Goal: Information Seeking & Learning: Learn about a topic

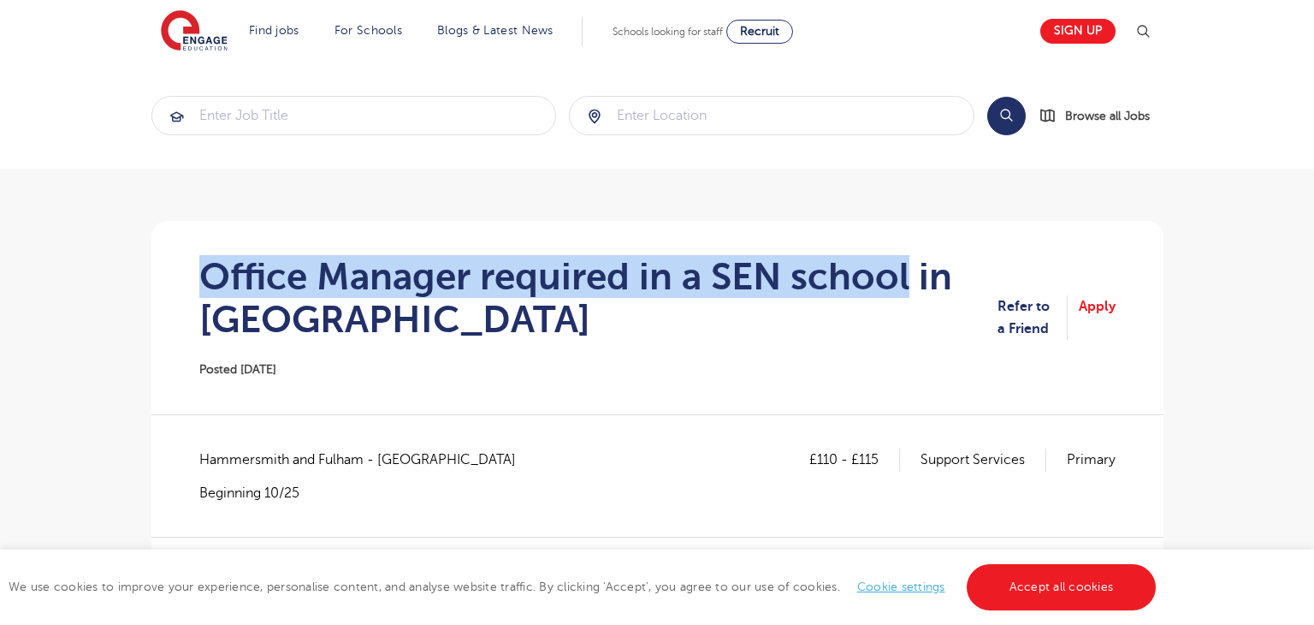
click at [909, 292] on section "Office Manager required in a SEN school in [GEOGRAPHIC_DATA] Posted [DATE] Refe…" at bounding box center [657, 317] width 985 height 193
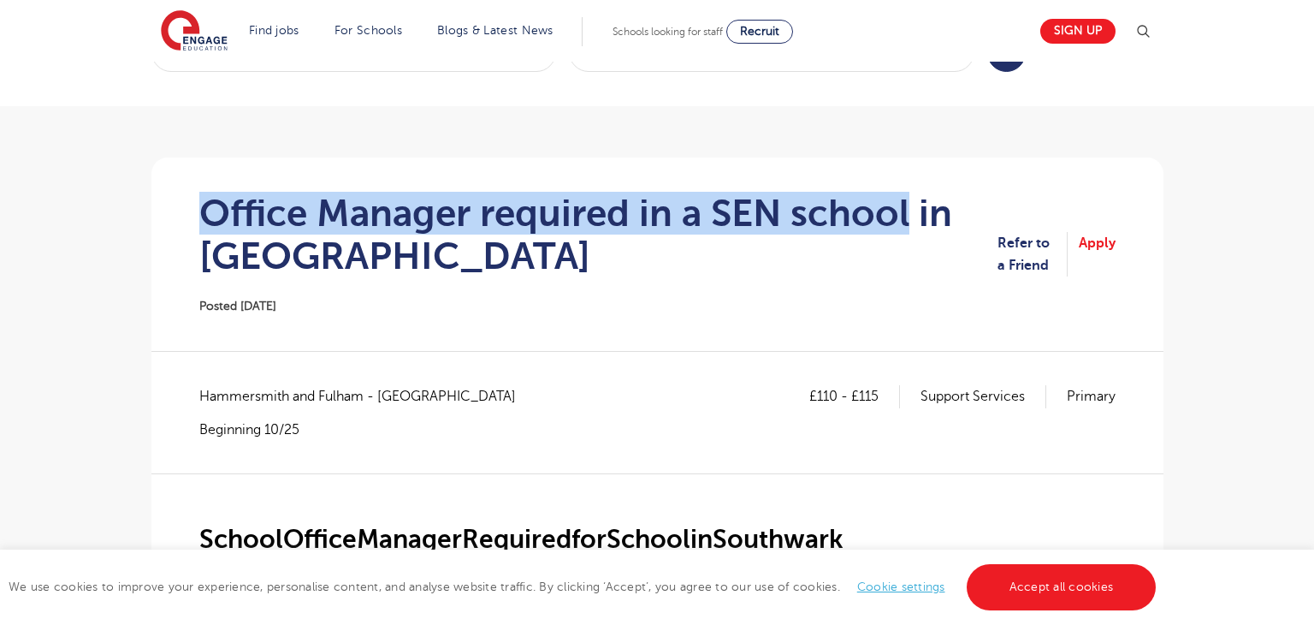
scroll to position [70, 0]
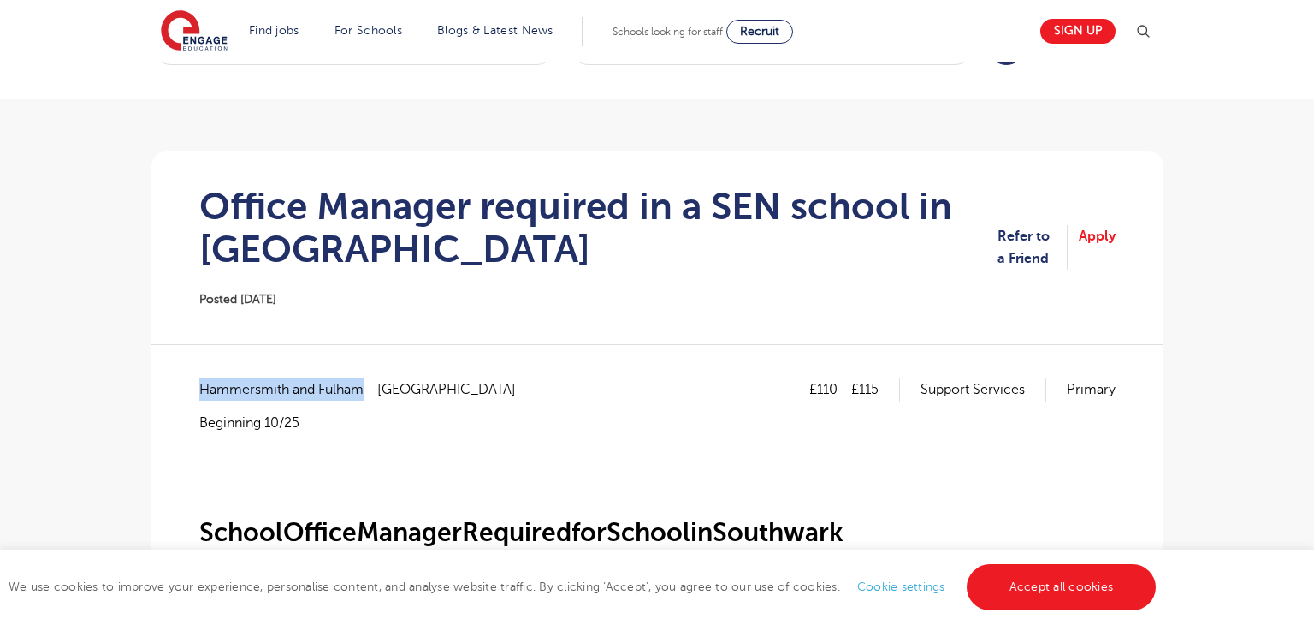
drag, startPoint x: 222, startPoint y: 397, endPoint x: 363, endPoint y: 394, distance: 140.3
click at [363, 394] on span "Hammersmith and Fulham - [GEOGRAPHIC_DATA]" at bounding box center [366, 389] width 334 height 22
copy span "Hammersmith and Fulham"
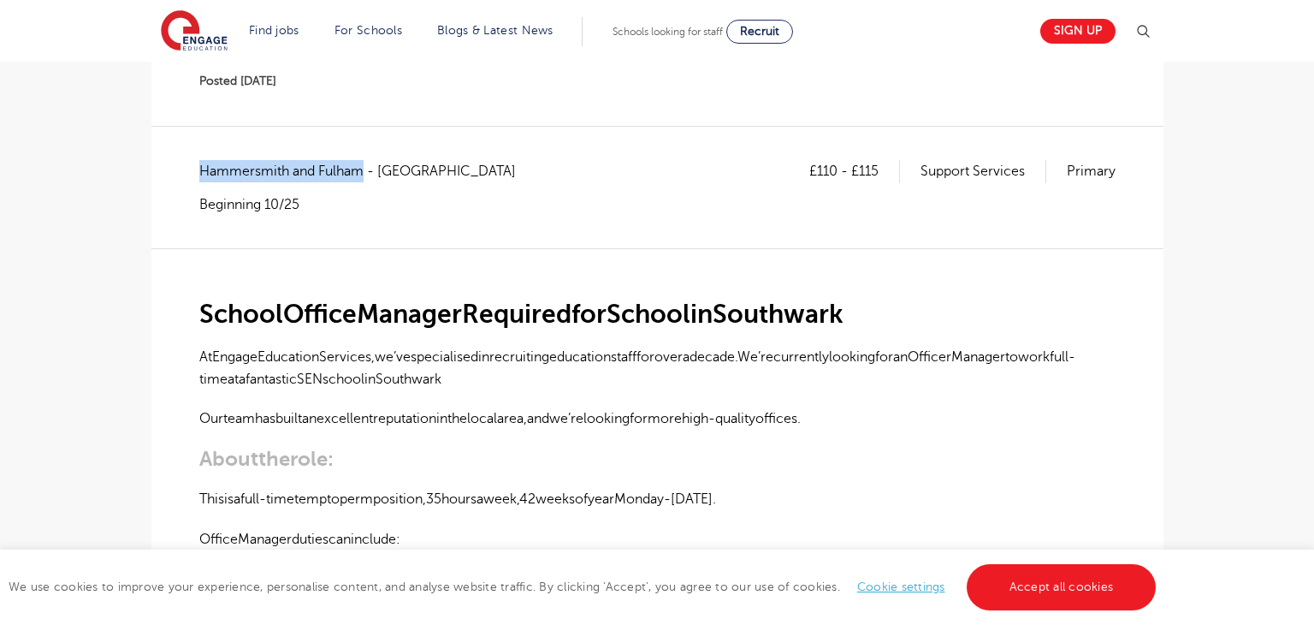
scroll to position [239, 0]
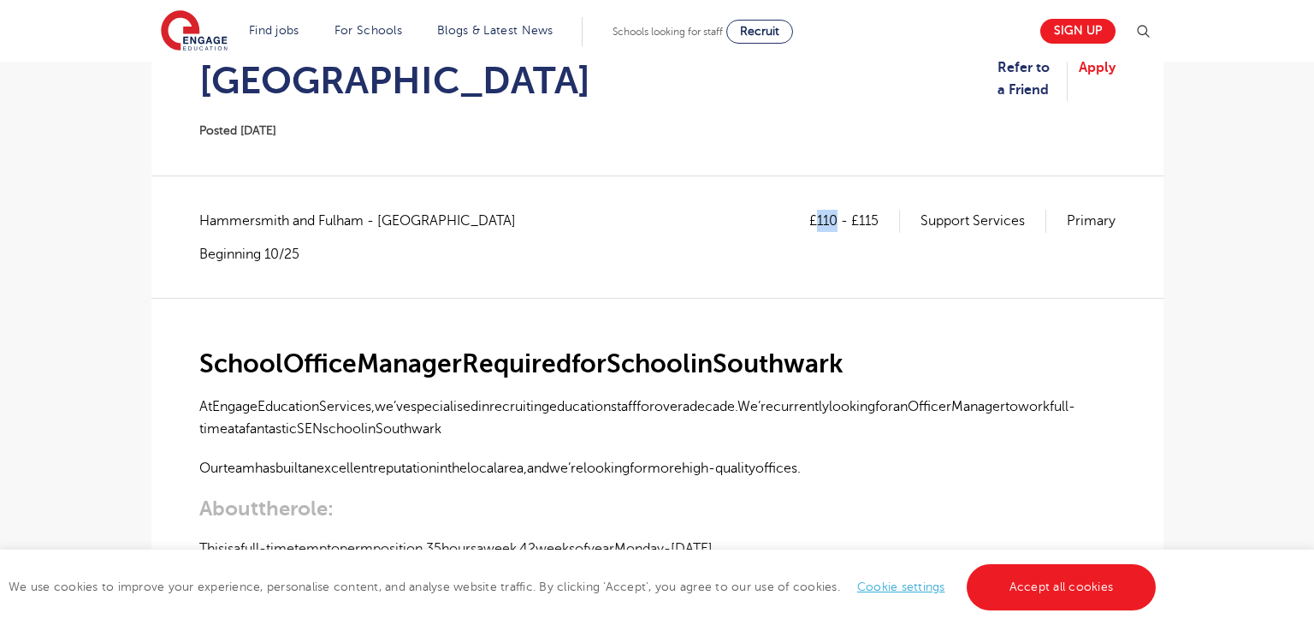
drag, startPoint x: 817, startPoint y: 218, endPoint x: 837, endPoint y: 214, distance: 20.1
click at [837, 214] on p "£110 - £115" at bounding box center [854, 221] width 91 height 22
copy p "110"
drag, startPoint x: 858, startPoint y: 219, endPoint x: 882, endPoint y: 223, distance: 24.3
click at [882, 223] on p "£110 - £115" at bounding box center [854, 221] width 91 height 22
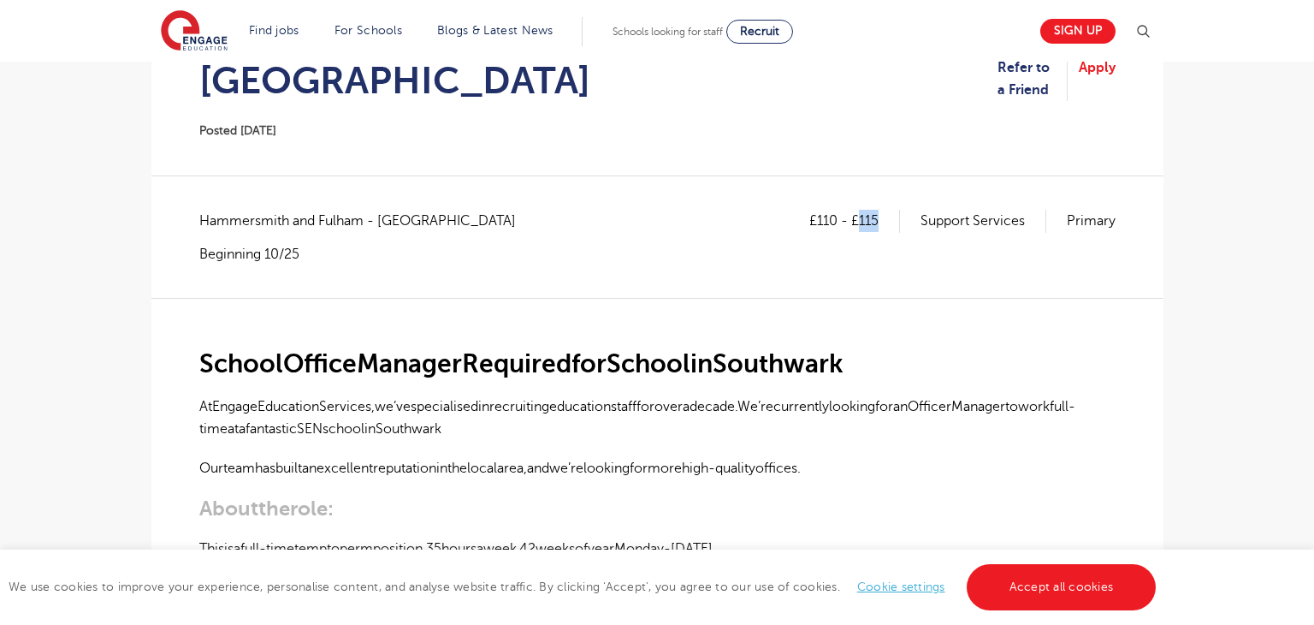
copy p "115"
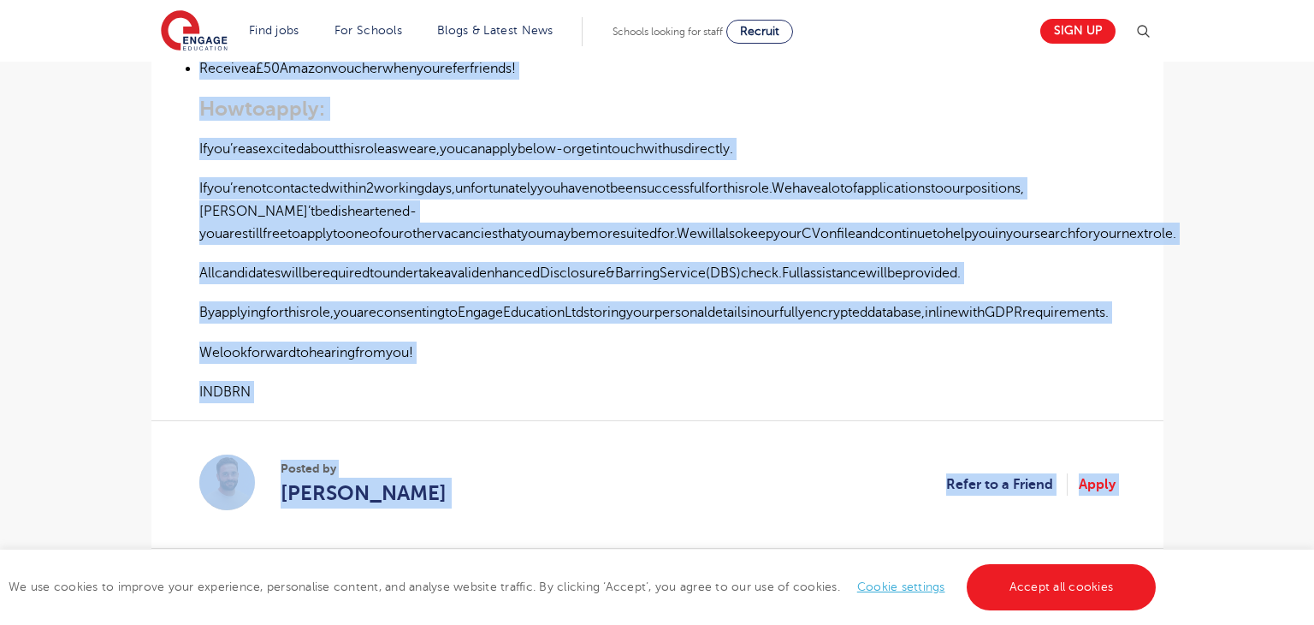
scroll to position [1217, 0]
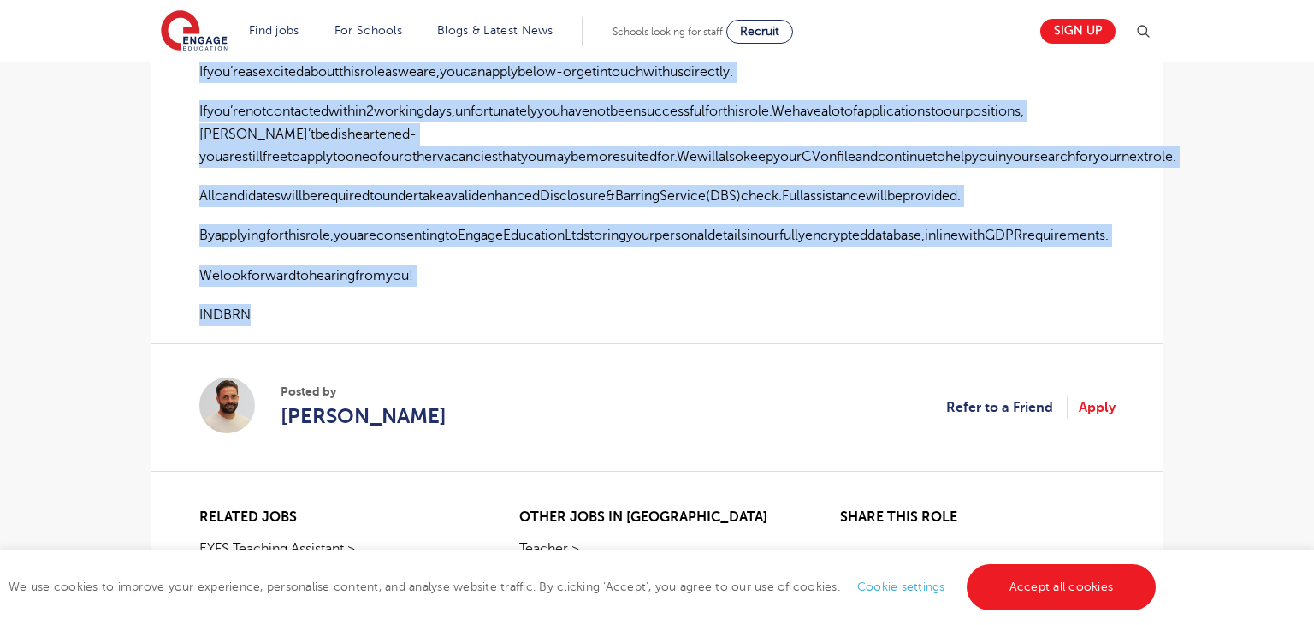
drag, startPoint x: 198, startPoint y: 366, endPoint x: 886, endPoint y: 274, distance: 694.1
copy div "LoremiPsumdoLorsitaMetconsecteTuradipiScingelit SeDdoeiuSmodtempoRincidid,ut’la…"
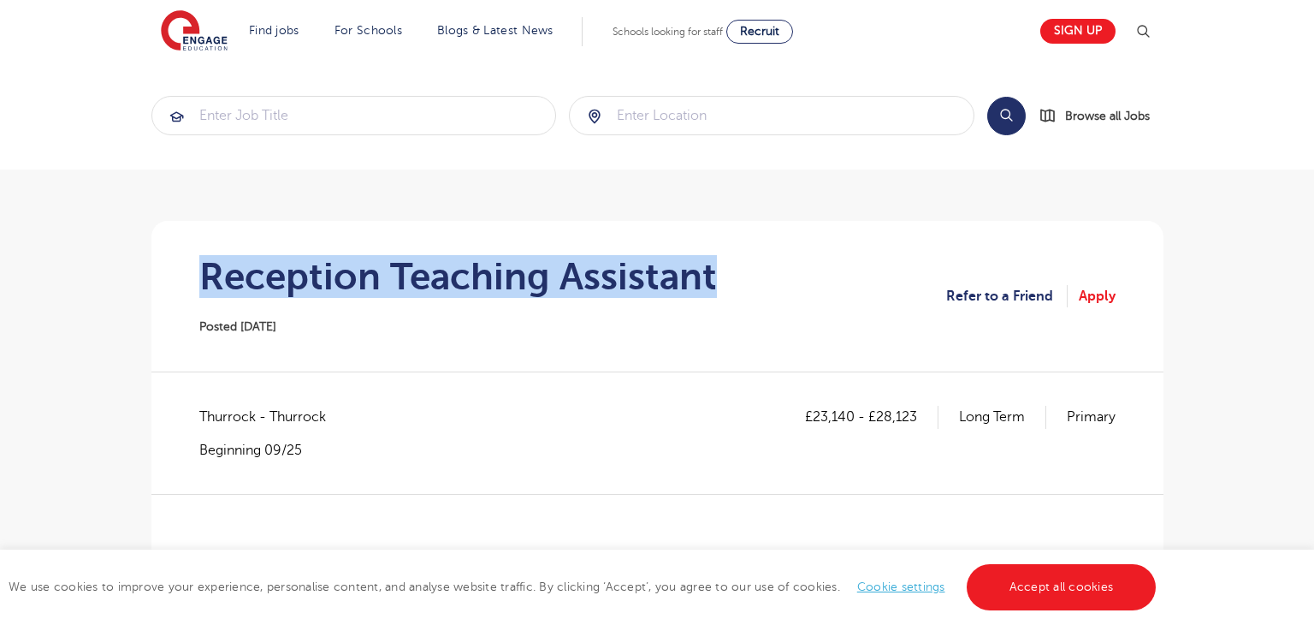
drag, startPoint x: 0, startPoint y: 0, endPoint x: 787, endPoint y: 274, distance: 833.4
click at [787, 274] on section "Reception Teaching Assistant Posted 23/09/25 Refer to a Friend Apply" at bounding box center [657, 296] width 985 height 151
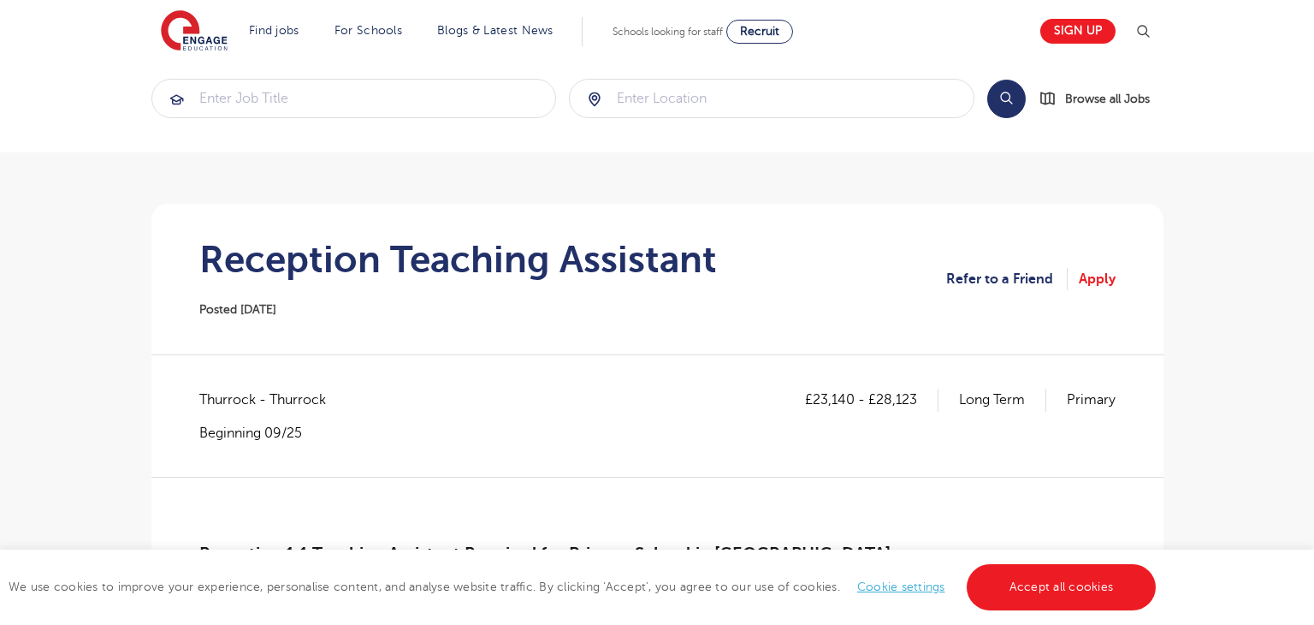
click at [228, 394] on span "Thurrock - Thurrock" at bounding box center [271, 399] width 144 height 22
copy span "Thurrock"
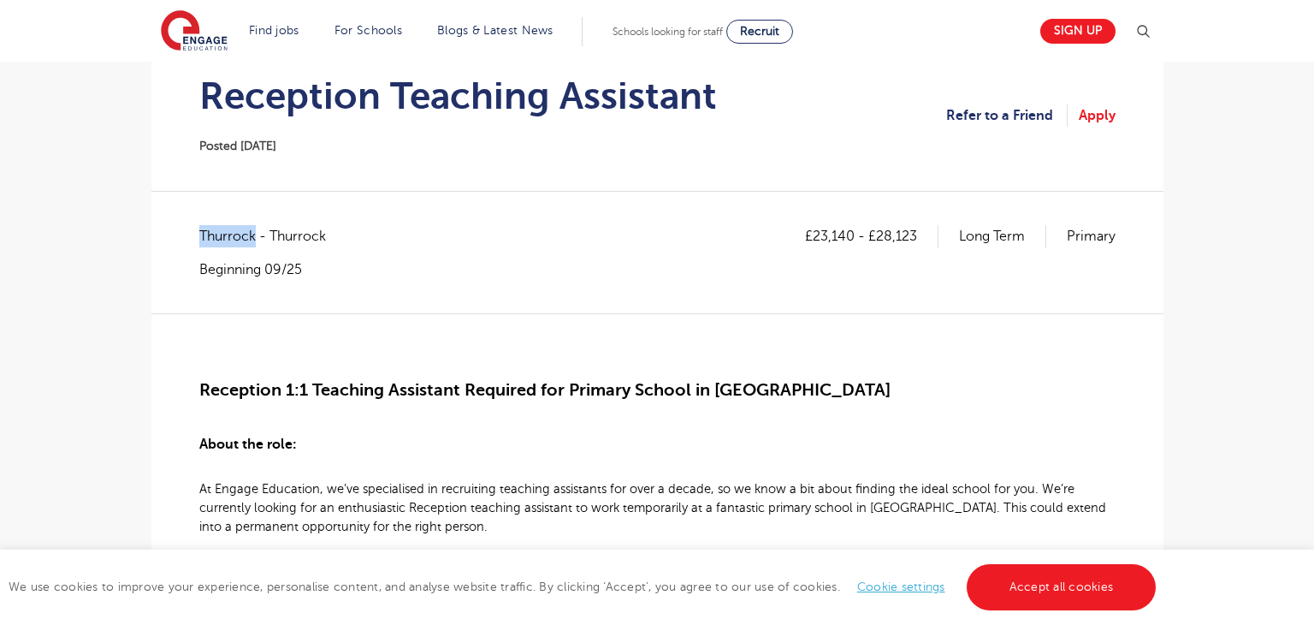
scroll to position [181, 0]
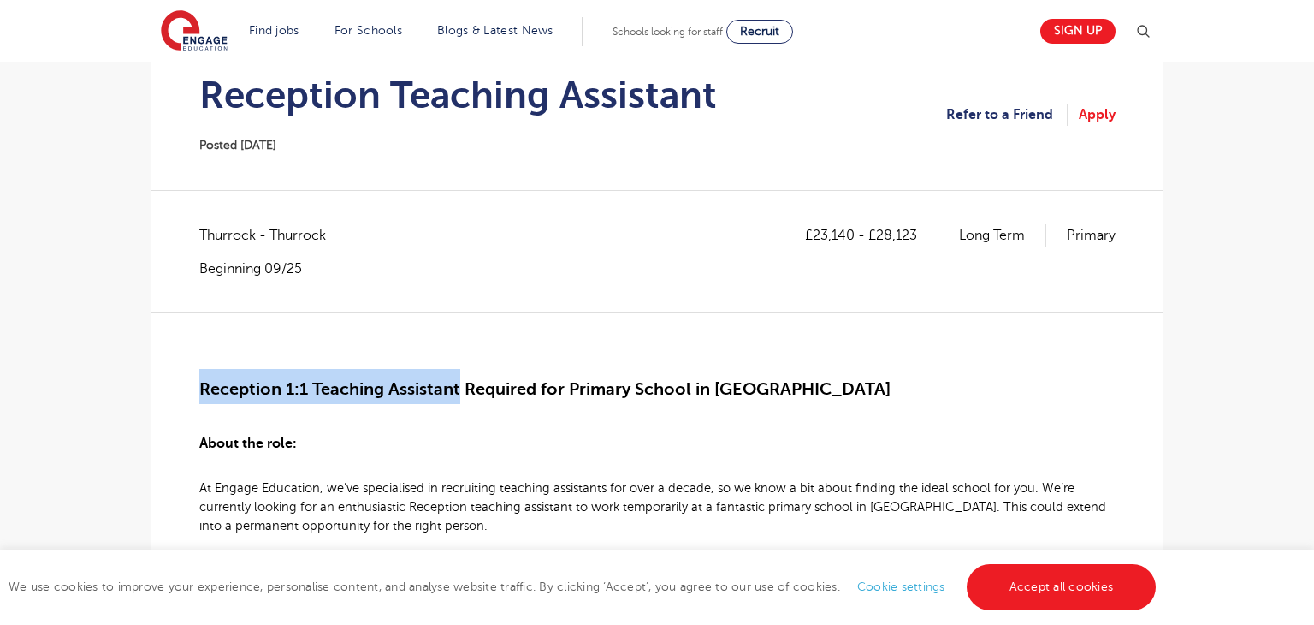
drag, startPoint x: 196, startPoint y: 384, endPoint x: 461, endPoint y: 373, distance: 265.5
copy span "Reception 1:1 Teaching Assistant"
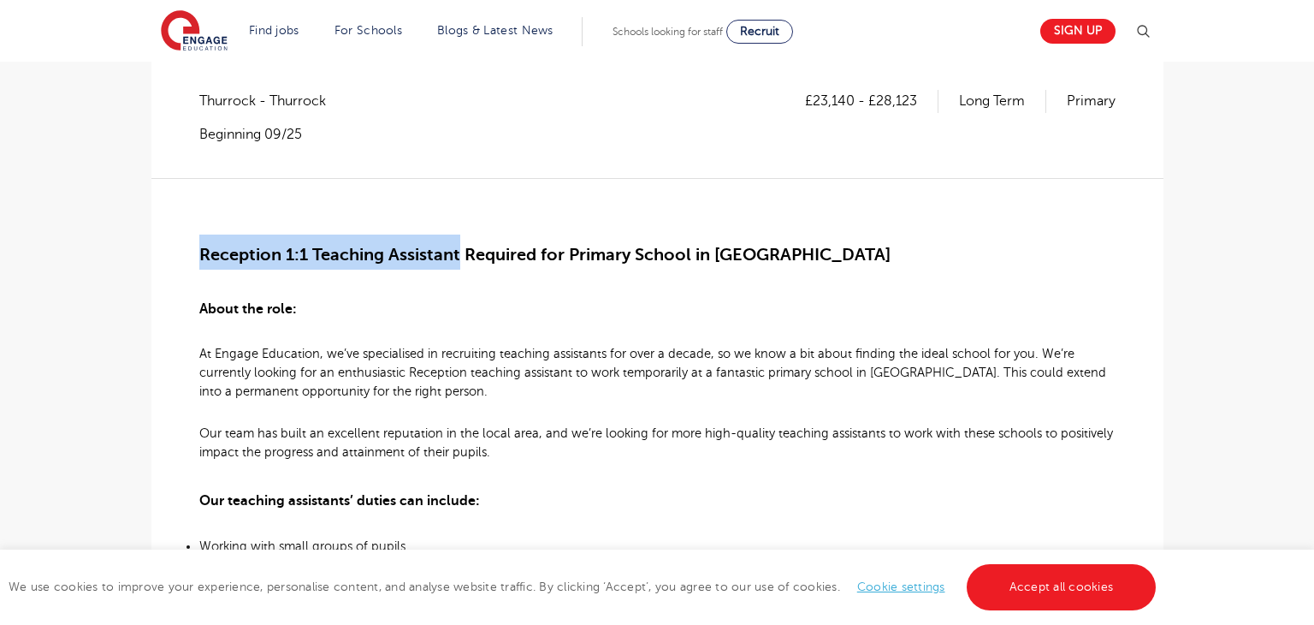
scroll to position [314, 0]
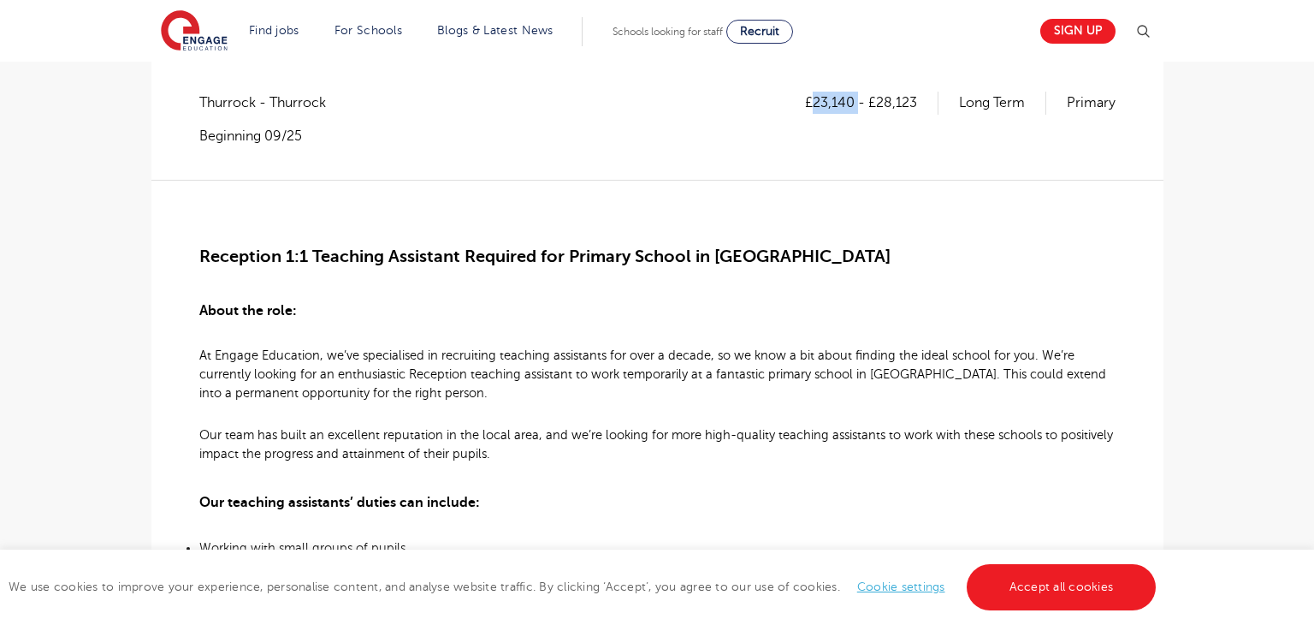
drag, startPoint x: 812, startPoint y: 98, endPoint x: 858, endPoint y: 99, distance: 46.2
click at [858, 99] on p "£23,140 - £28,123" at bounding box center [871, 103] width 133 height 22
click at [804, 147] on div "£23,140 - £28,123 Long Term Primary Thurrock - Thurrock Beginning 09/25" at bounding box center [657, 135] width 916 height 87
drag, startPoint x: 812, startPoint y: 104, endPoint x: 852, endPoint y: 100, distance: 40.4
click at [852, 100] on p "£23,140 - £28,123" at bounding box center [871, 103] width 133 height 22
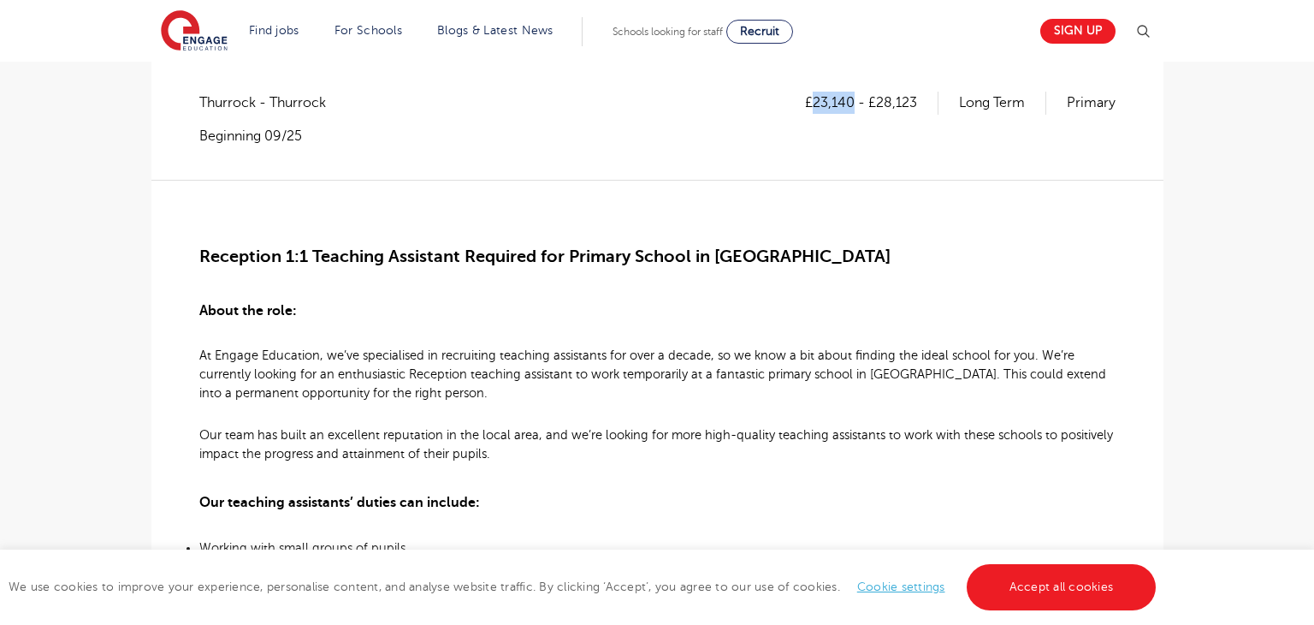
copy p "23,140"
drag, startPoint x: 876, startPoint y: 99, endPoint x: 920, endPoint y: 108, distance: 44.5
click at [920, 108] on p "£23,140 - £28,123" at bounding box center [871, 103] width 133 height 22
copy p "28,123"
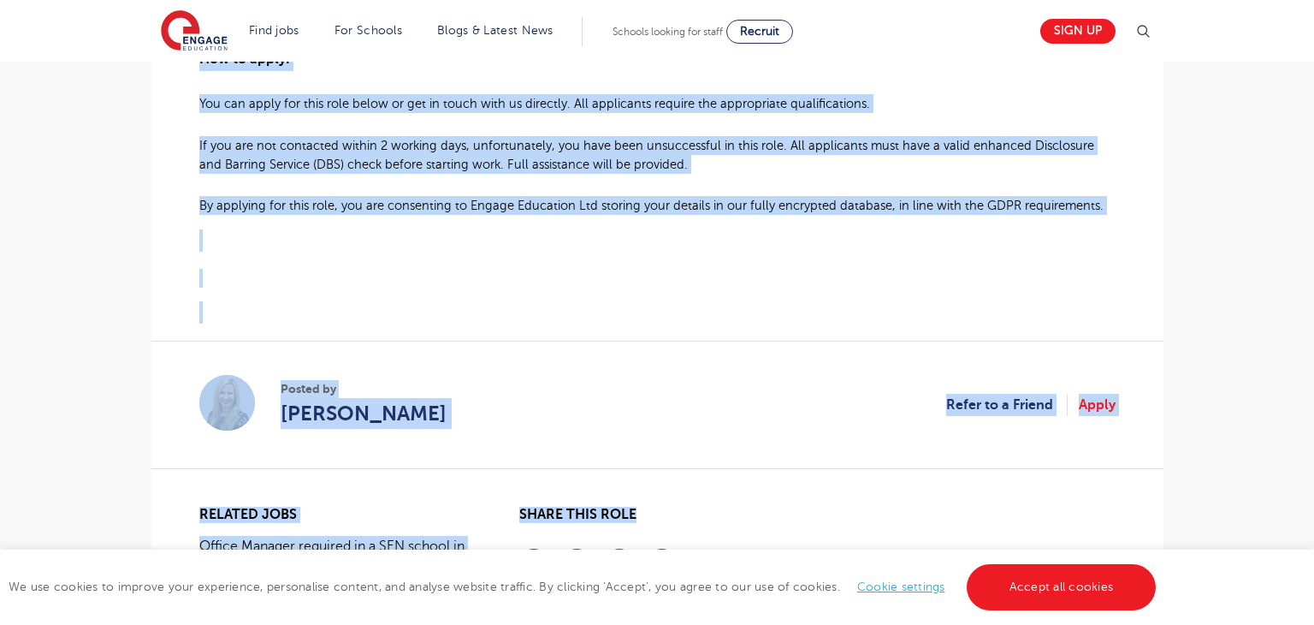
scroll to position [1523, 0]
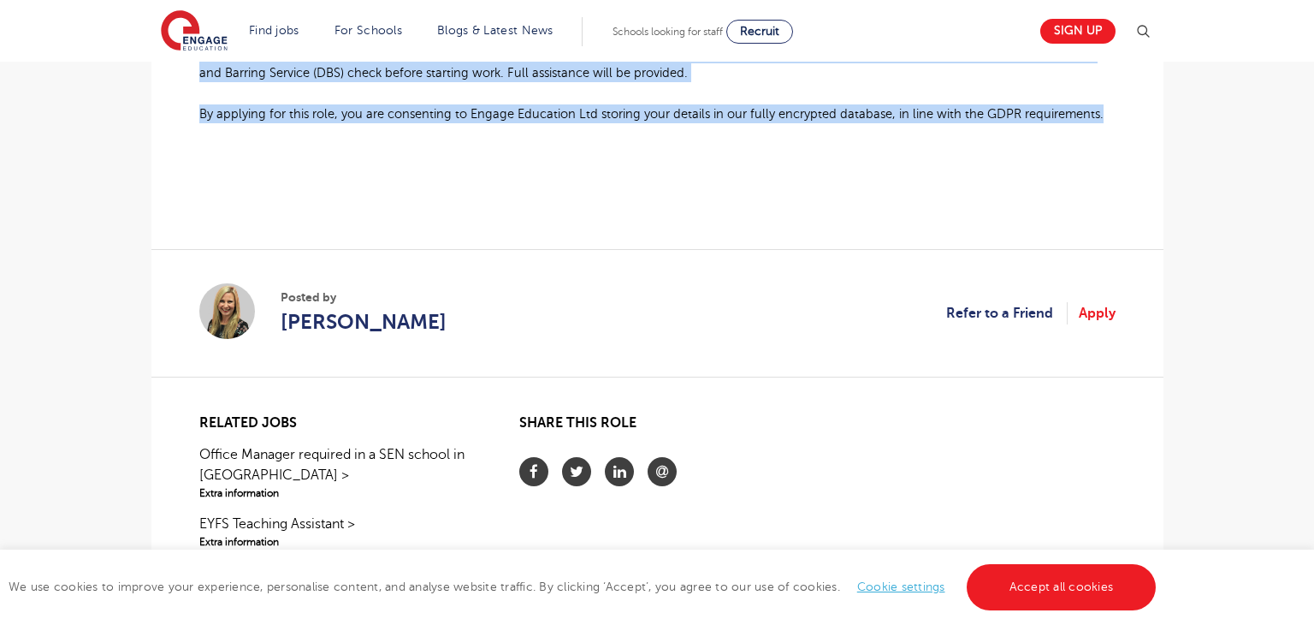
drag, startPoint x: 194, startPoint y: 247, endPoint x: 1111, endPoint y: 128, distance: 924.9
copy div "Reception 1:1 Teaching Assistant Required for Primary School in Thurrock About …"
